Goal: Information Seeking & Learning: Find specific fact

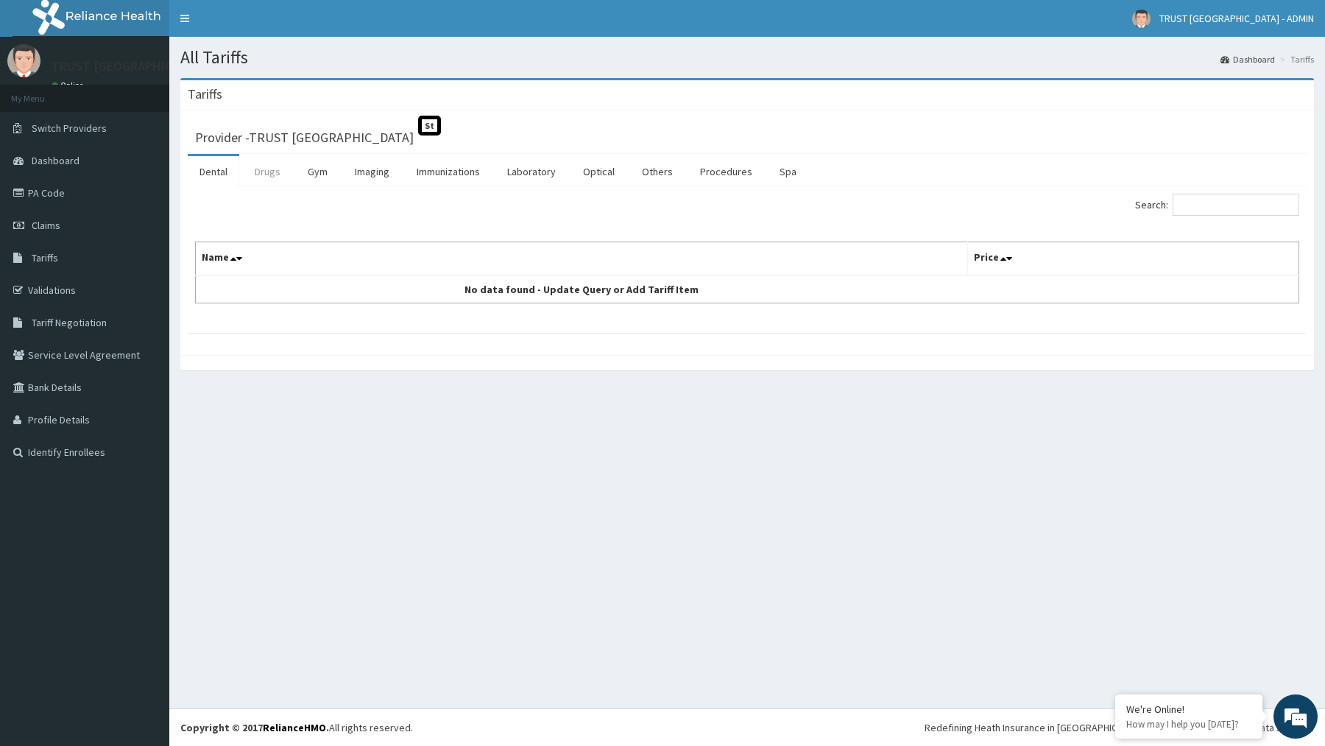
drag, startPoint x: 275, startPoint y: 171, endPoint x: 280, endPoint y: 177, distance: 8.9
click at [275, 171] on link "Drugs" at bounding box center [267, 171] width 49 height 31
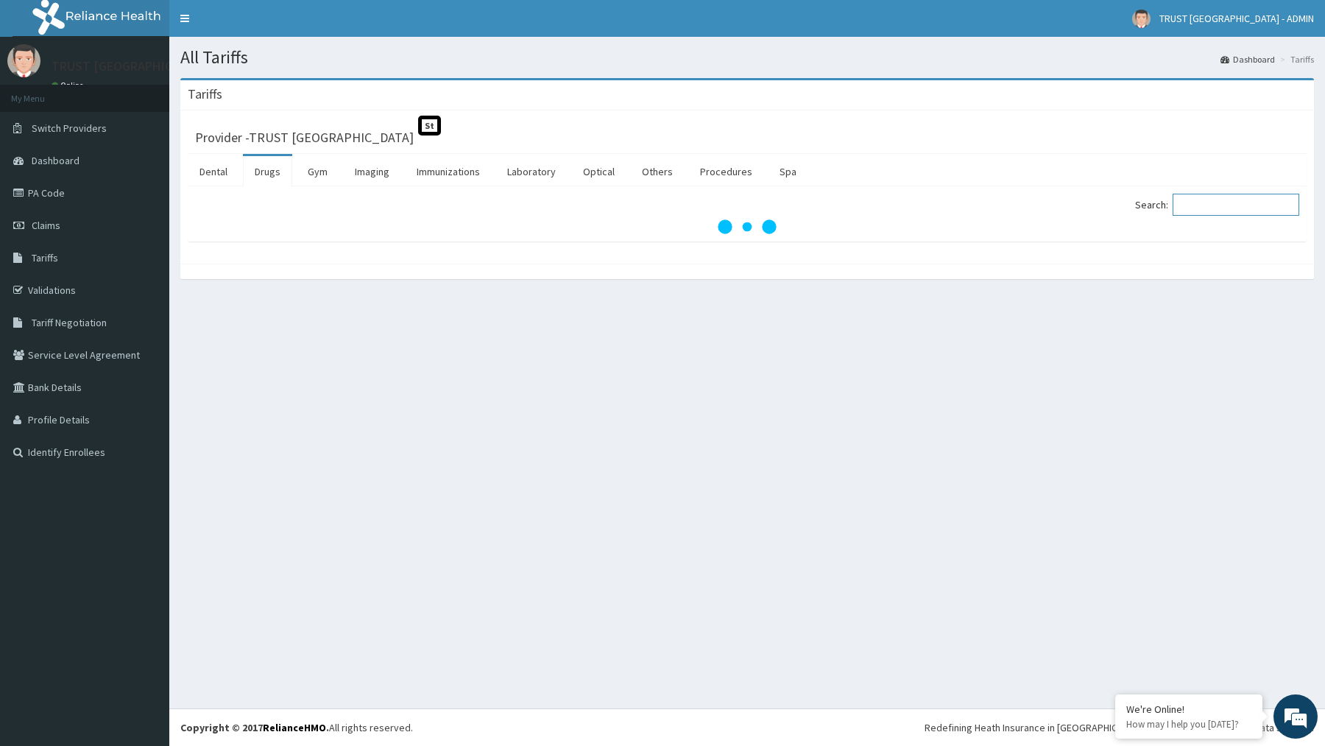
click at [1223, 204] on input "Search:" at bounding box center [1236, 205] width 127 height 22
paste input "[MEDICAL_DATA]"
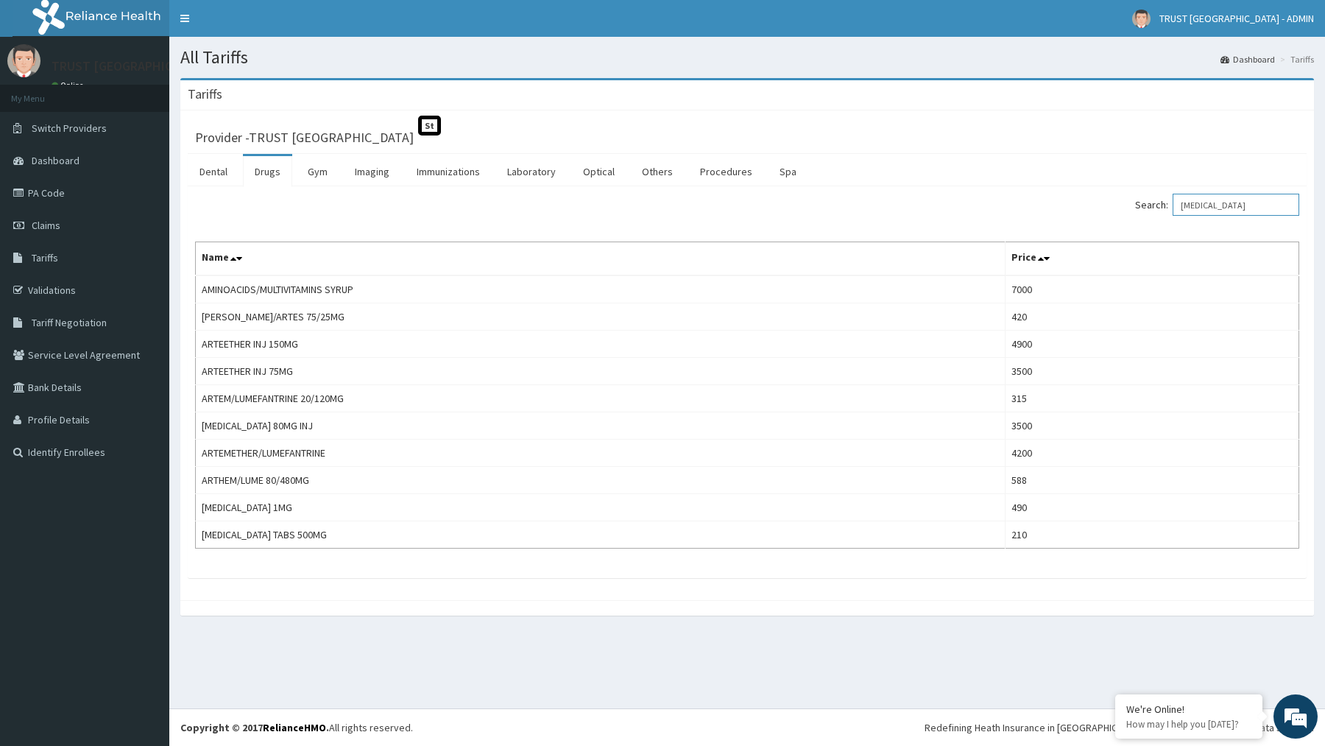
drag, startPoint x: 1252, startPoint y: 205, endPoint x: 1173, endPoint y: 202, distance: 79.5
click at [1173, 202] on label "Search: [MEDICAL_DATA]" at bounding box center [1217, 205] width 164 height 22
paste input "[MEDICAL_DATA]"
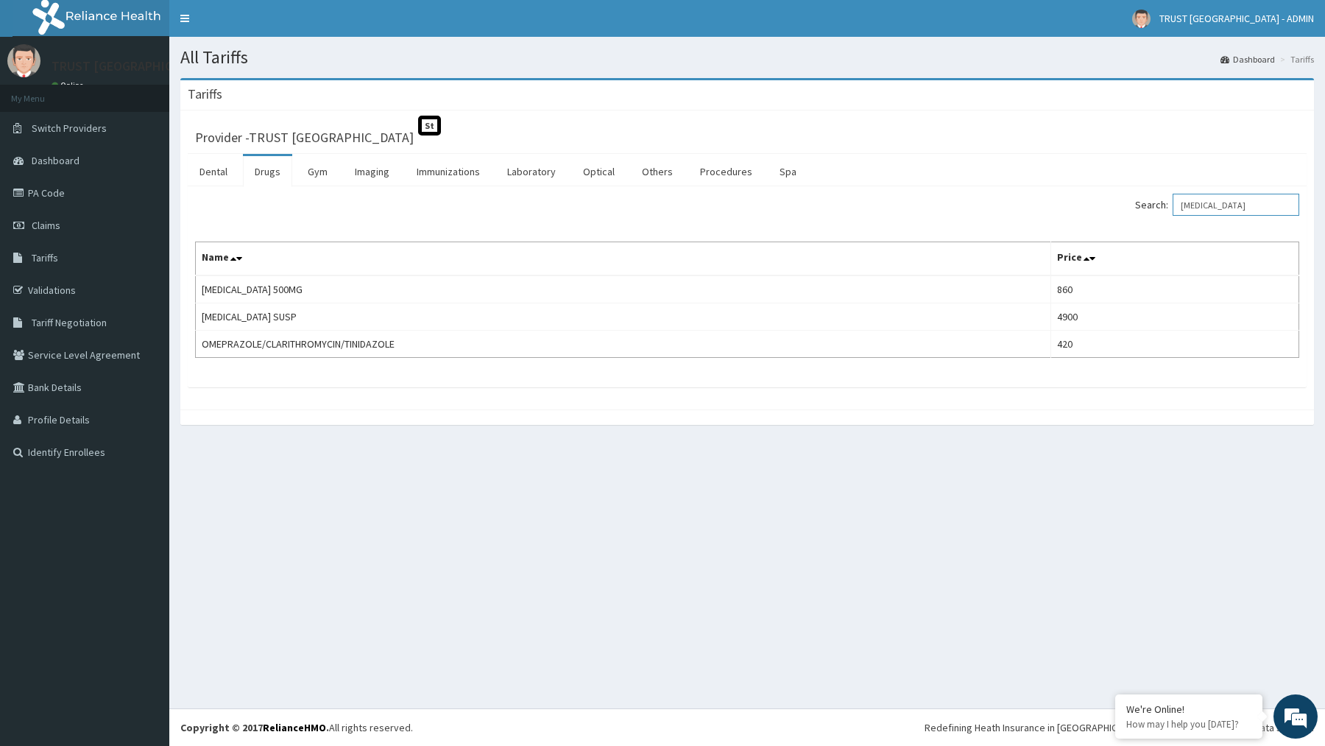
drag, startPoint x: 1273, startPoint y: 208, endPoint x: 1161, endPoint y: 207, distance: 111.9
click at [1161, 207] on label "Search: [MEDICAL_DATA]" at bounding box center [1217, 205] width 164 height 22
paste input "AMOXICILL"
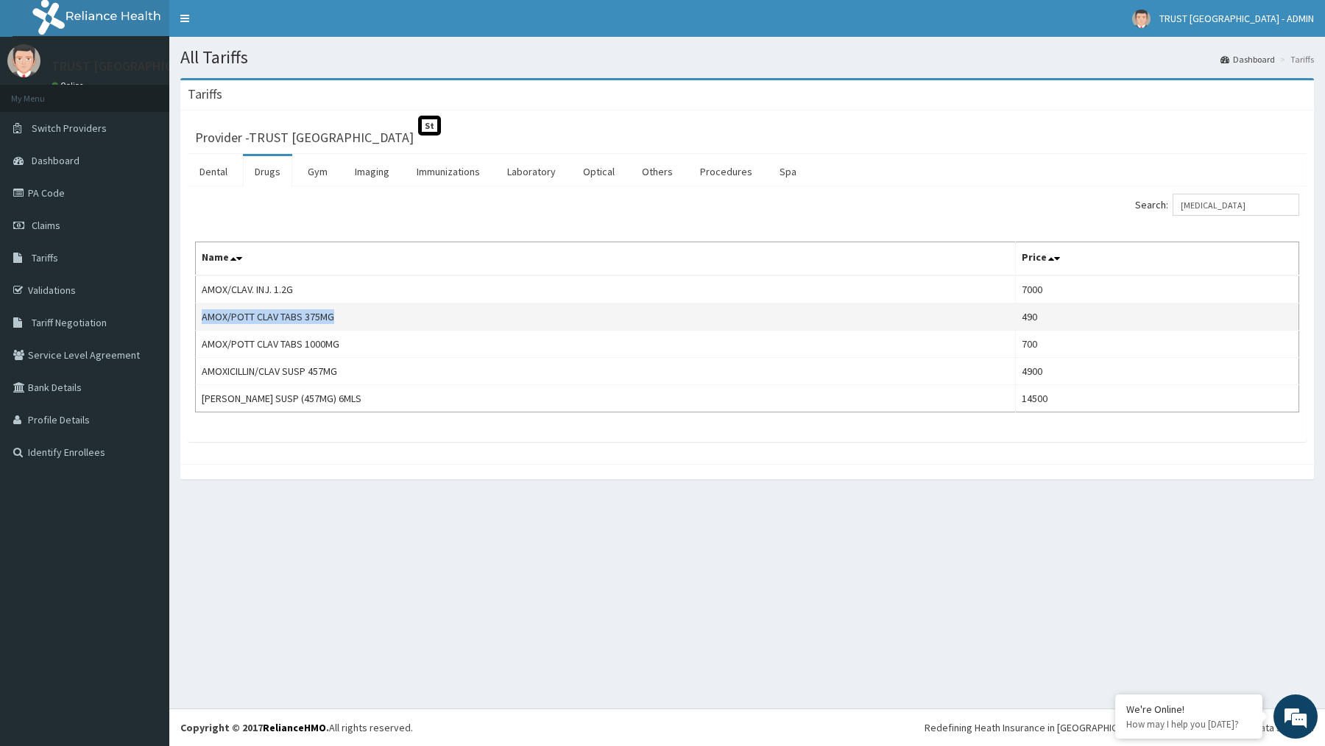
copy td "AMOX/POTT CLAV TABS 375MG"
drag, startPoint x: 342, startPoint y: 316, endPoint x: 202, endPoint y: 320, distance: 139.9
click at [202, 320] on td "AMOX/POTT CLAV TABS 375MG" at bounding box center [606, 316] width 820 height 27
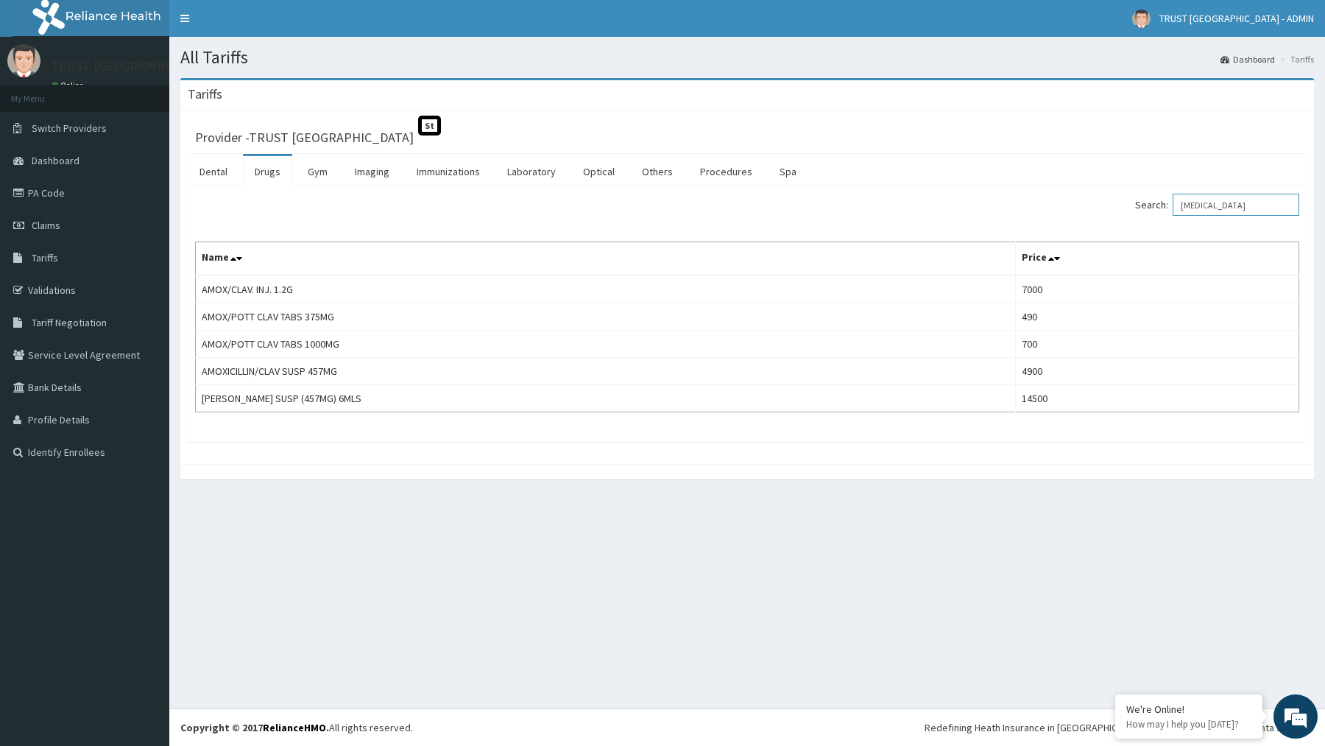
drag, startPoint x: 1250, startPoint y: 206, endPoint x: 1191, endPoint y: 206, distance: 58.9
click at [1191, 206] on input "[MEDICAL_DATA]" at bounding box center [1236, 205] width 127 height 22
paste input "CAMOSUNATE"
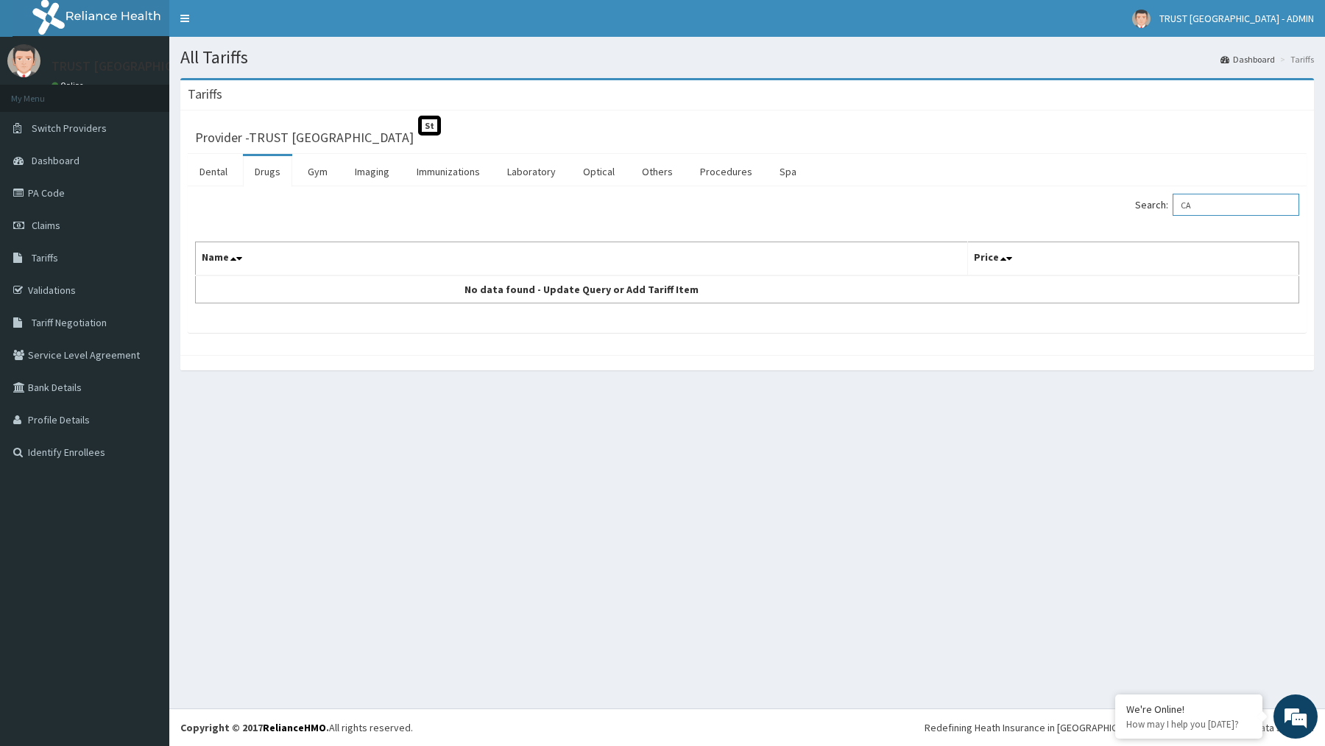
type input "C"
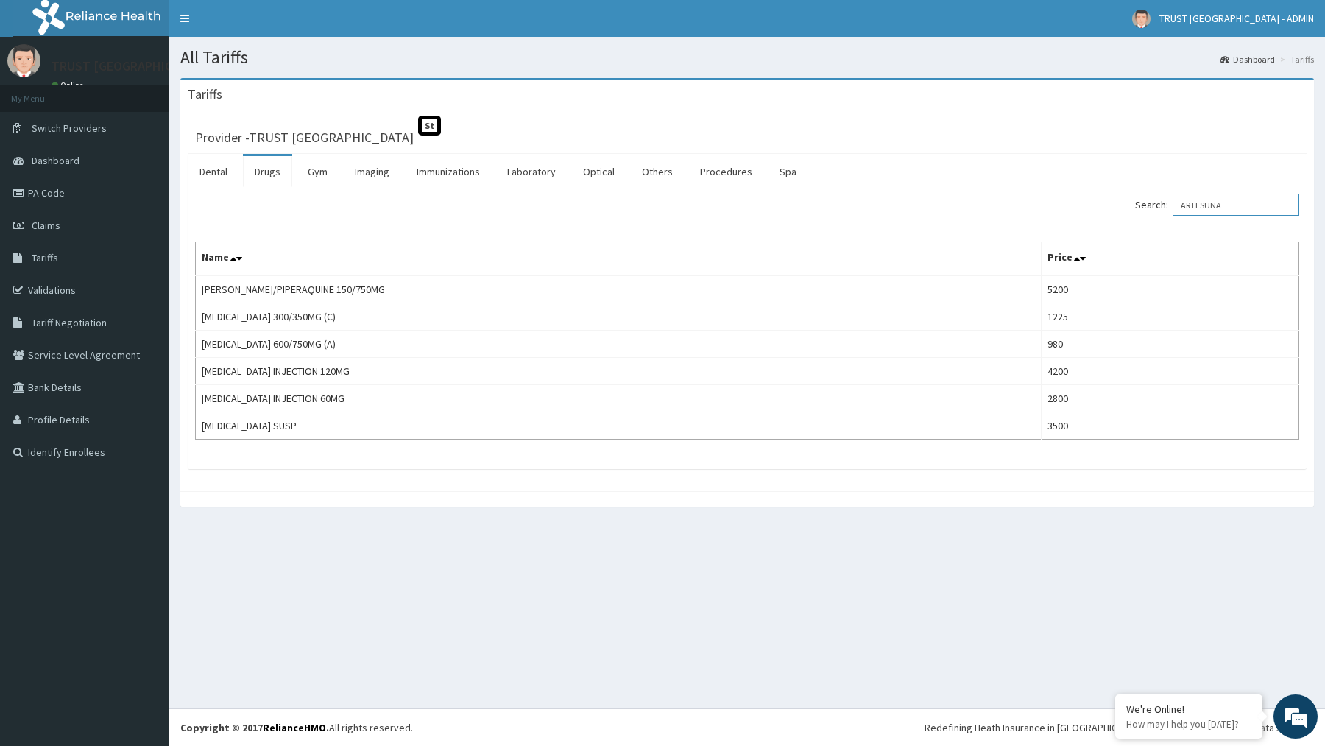
drag, startPoint x: 1253, startPoint y: 208, endPoint x: 1172, endPoint y: 207, distance: 81.7
click at [1172, 207] on label "Search: ARTESUNA" at bounding box center [1217, 205] width 164 height 22
paste input "MOXICILLIN"
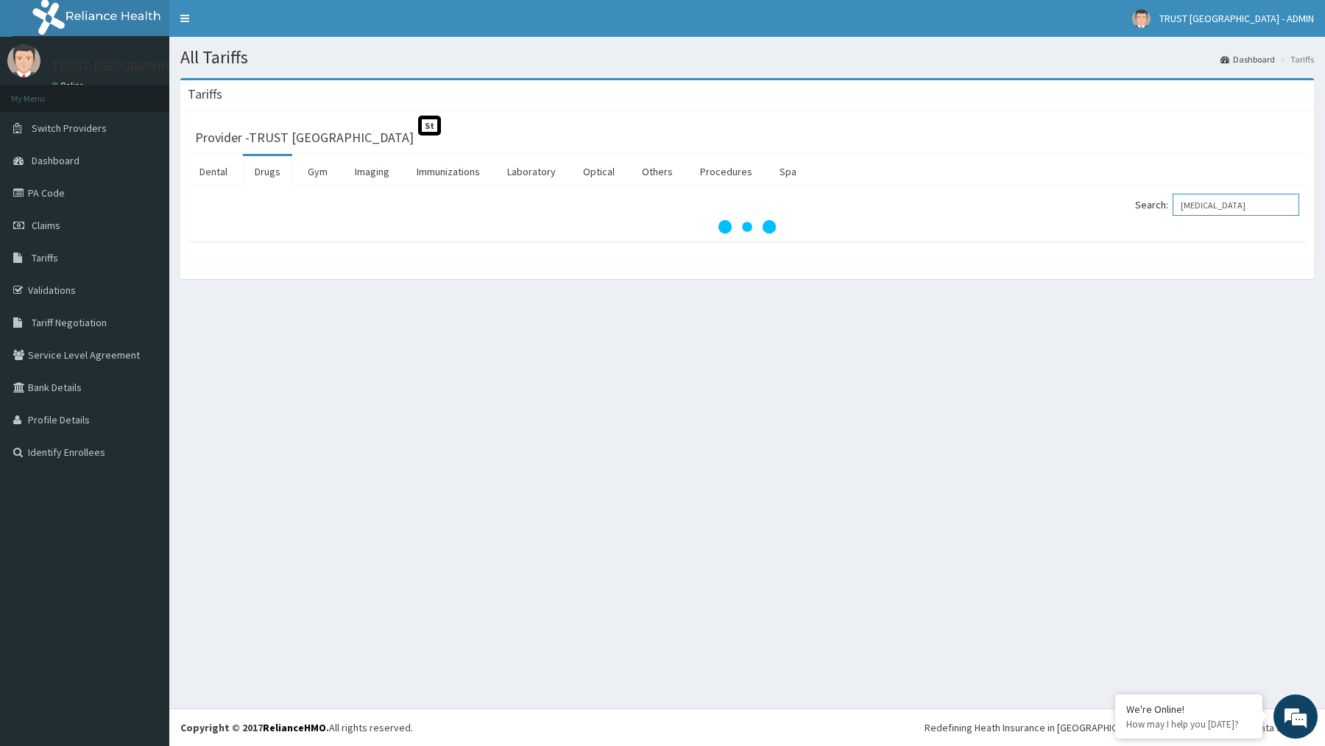
type input "[MEDICAL_DATA]"
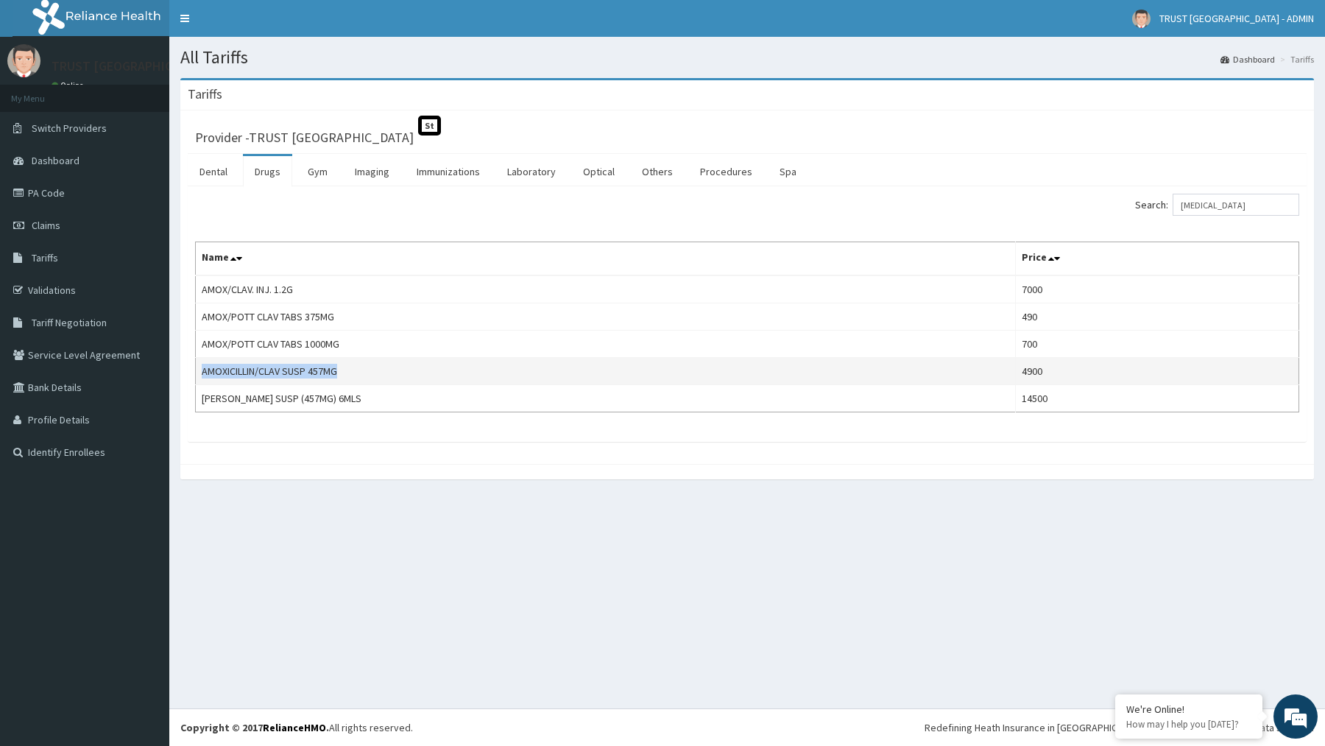
copy td "AMOXICILLIN/CLAV SUSP 457MG"
drag, startPoint x: 368, startPoint y: 373, endPoint x: 215, endPoint y: 383, distance: 153.4
click at [200, 373] on td "AMOXICILLIN/CLAV SUSP 457MG" at bounding box center [606, 371] width 820 height 27
